Goal: Transaction & Acquisition: Purchase product/service

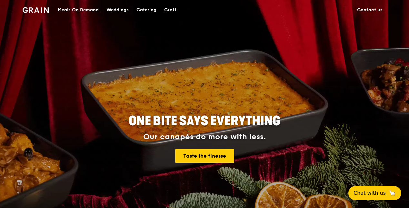
click at [78, 9] on div "Meals On Demand" at bounding box center [78, 9] width 41 height 19
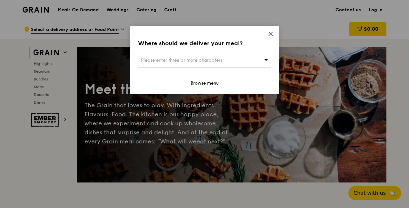
click at [229, 61] on div "Please enter three or more characters" at bounding box center [204, 60] width 133 height 15
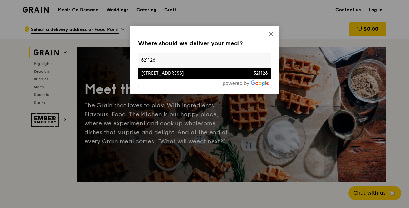
type input "521126"
click at [200, 74] on div "[STREET_ADDRESS]" at bounding box center [189, 73] width 96 height 6
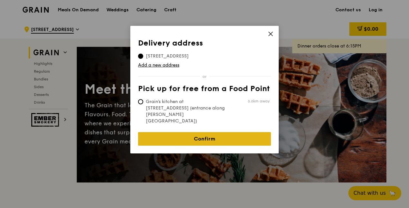
click at [196, 132] on link "Confirm" at bounding box center [204, 139] width 133 height 14
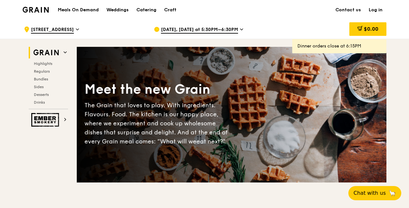
click at [220, 30] on span "[DATE], [DATE] at 5:30PM–6:30PM" at bounding box center [199, 29] width 77 height 7
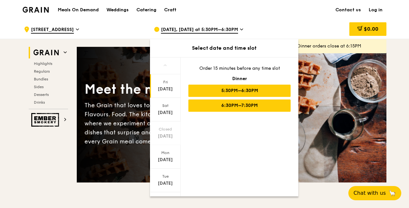
click at [248, 105] on div "6:30PM–7:30PM" at bounding box center [240, 105] width 102 height 12
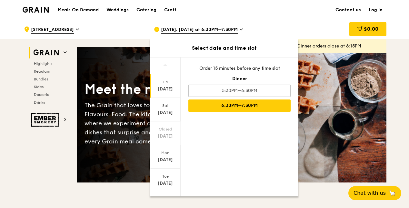
click at [83, 10] on h1 "Meals On Demand" at bounding box center [78, 10] width 41 height 6
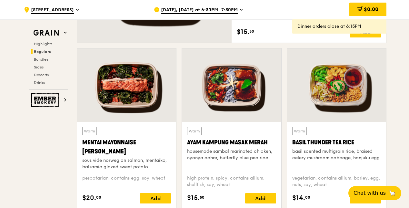
scroll to position [581, 0]
